Goal: Entertainment & Leisure: Consume media (video, audio)

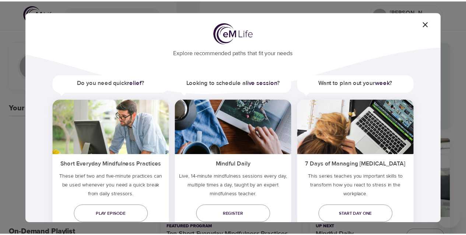
scroll to position [46, 0]
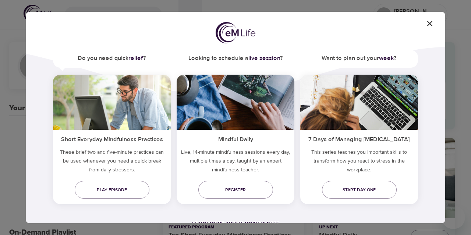
click at [430, 24] on icon "button" at bounding box center [430, 23] width 5 height 5
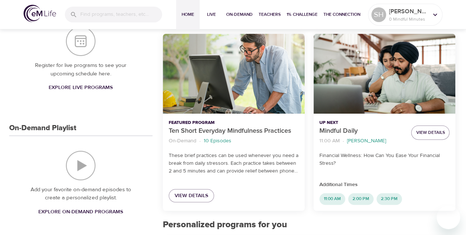
scroll to position [147, 0]
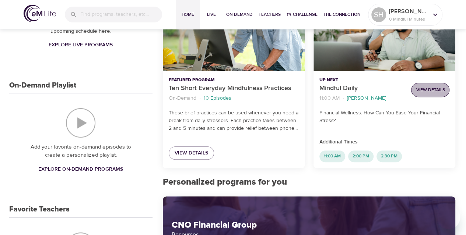
click at [424, 92] on span "View Details" at bounding box center [430, 90] width 29 height 8
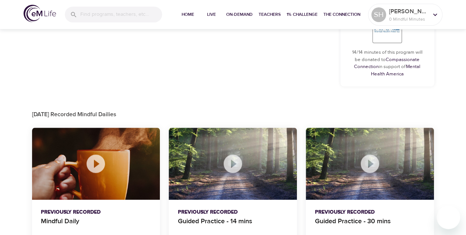
scroll to position [413, 0]
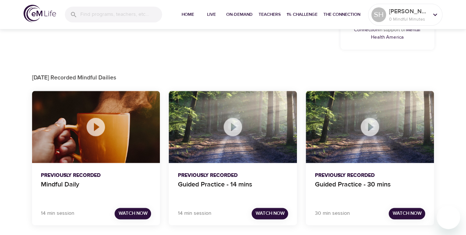
click at [368, 148] on div at bounding box center [370, 127] width 128 height 72
click at [371, 129] on icon at bounding box center [370, 127] width 18 height 18
click at [401, 212] on span "Watch Now" at bounding box center [406, 214] width 29 height 8
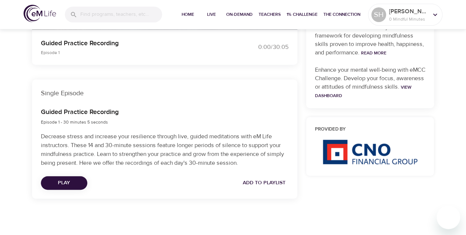
scroll to position [274, 0]
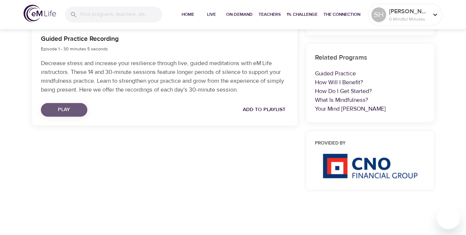
click at [70, 107] on span "Play" at bounding box center [64, 109] width 35 height 9
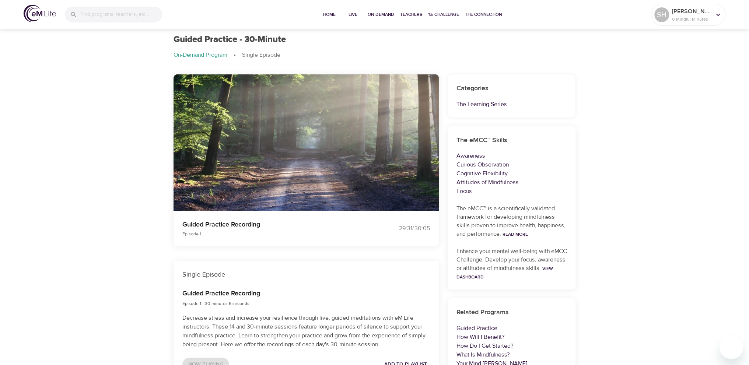
scroll to position [0, 0]
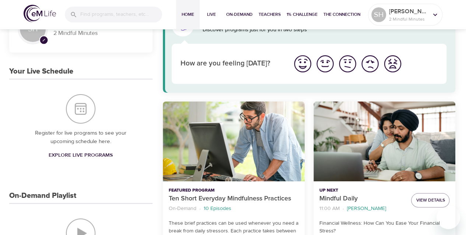
scroll to position [147, 0]
